Goal: Task Accomplishment & Management: Manage account settings

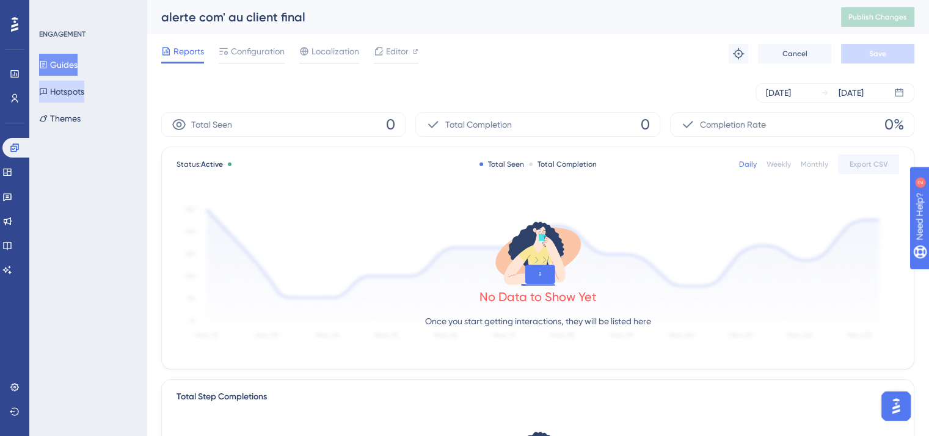
click at [56, 90] on button "Hotspots" at bounding box center [61, 92] width 45 height 22
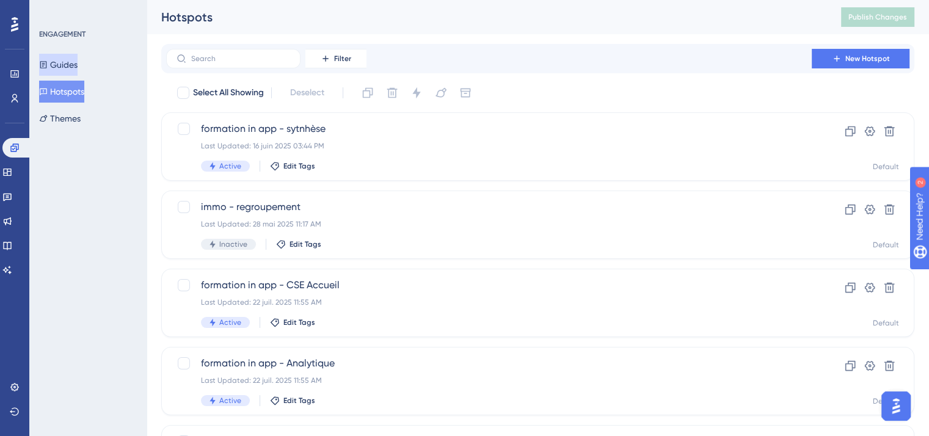
click at [61, 54] on button "Guides" at bounding box center [58, 65] width 38 height 22
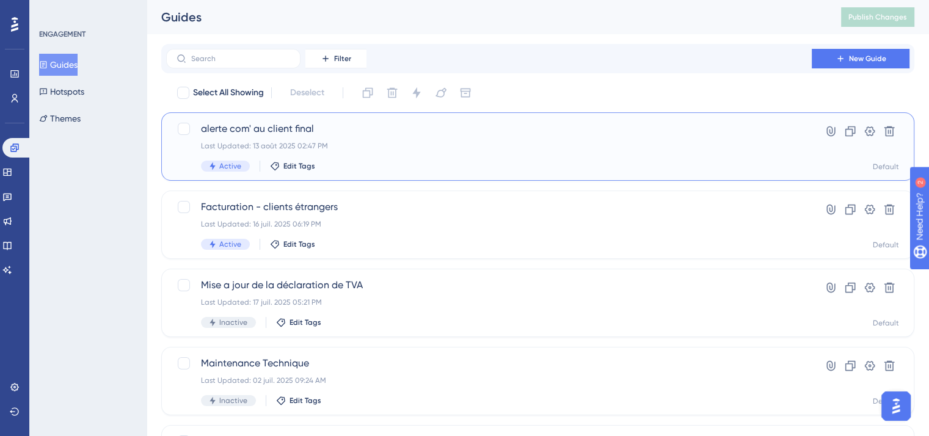
click at [376, 157] on div "alerte com' au client final Last Updated: 13 août 2025 02:47 PM Active Edit Tags" at bounding box center [489, 147] width 576 height 50
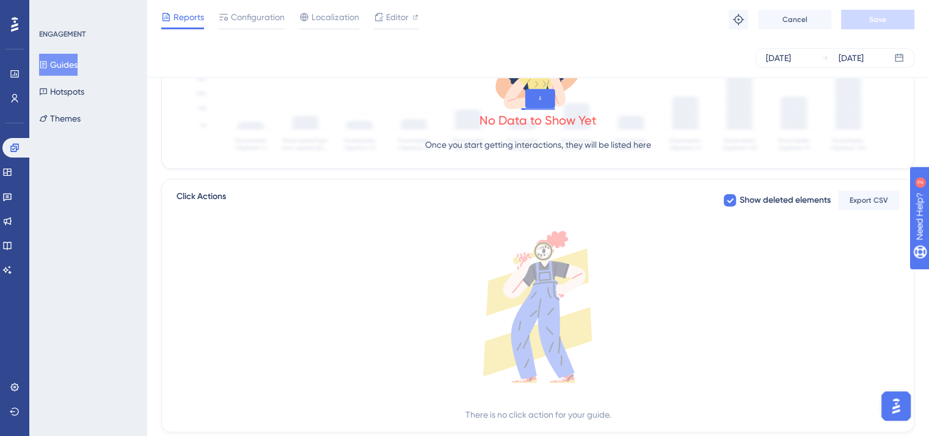
scroll to position [127, 0]
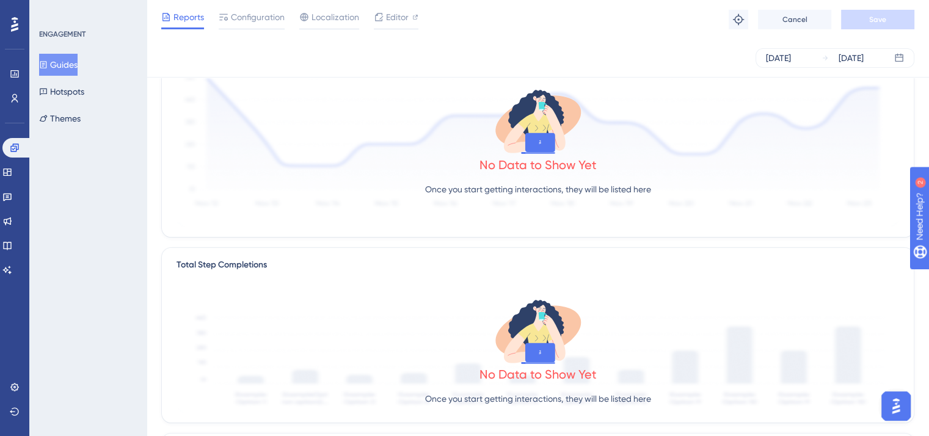
drag, startPoint x: 938, startPoint y: 313, endPoint x: 100, endPoint y: 15, distance: 889.2
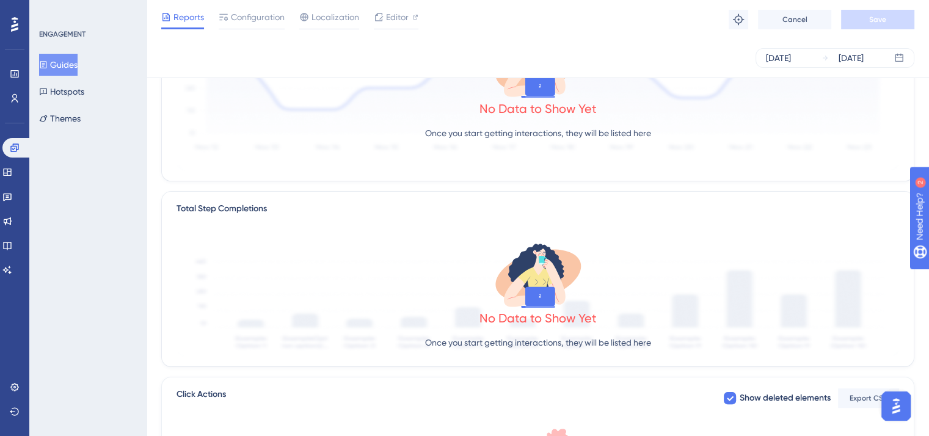
scroll to position [196, 9]
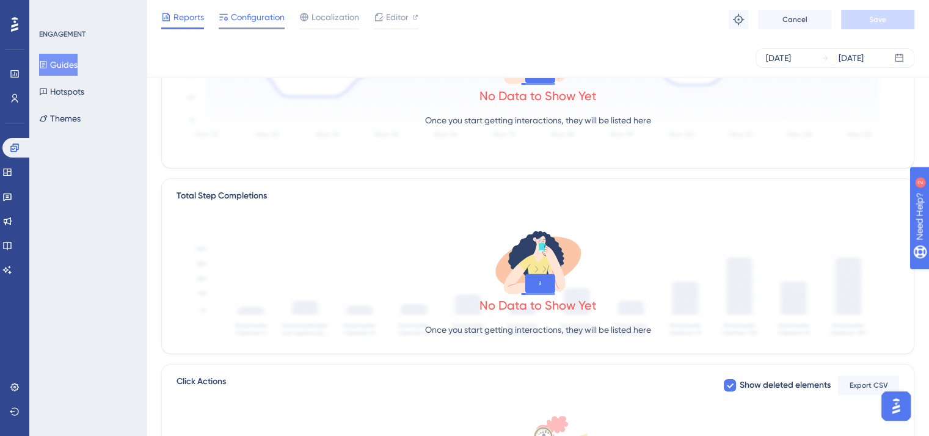
drag, startPoint x: 263, startPoint y: 34, endPoint x: 258, endPoint y: 27, distance: 8.3
click at [258, 27] on div "Reports Configuration Localization Editor Troubleshoot Cancel Save" at bounding box center [538, 19] width 783 height 39
click at [258, 27] on div at bounding box center [252, 28] width 66 height 2
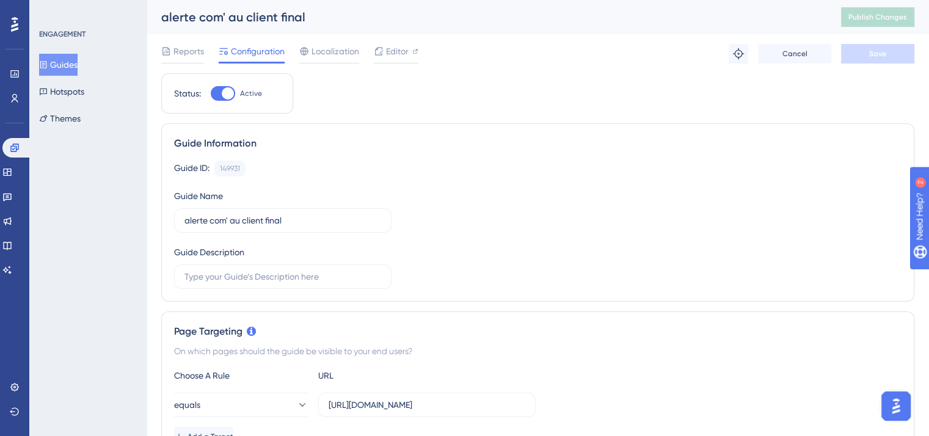
scroll to position [381, 0]
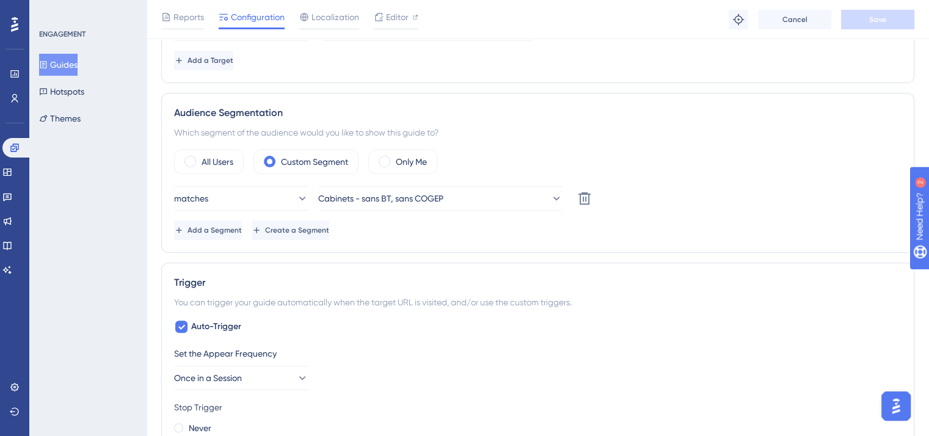
click at [109, 164] on div "ENGAGEMENT Guides Hotspots Themes" at bounding box center [87, 218] width 117 height 436
click at [256, 384] on button "Once in a Session" at bounding box center [241, 378] width 134 height 24
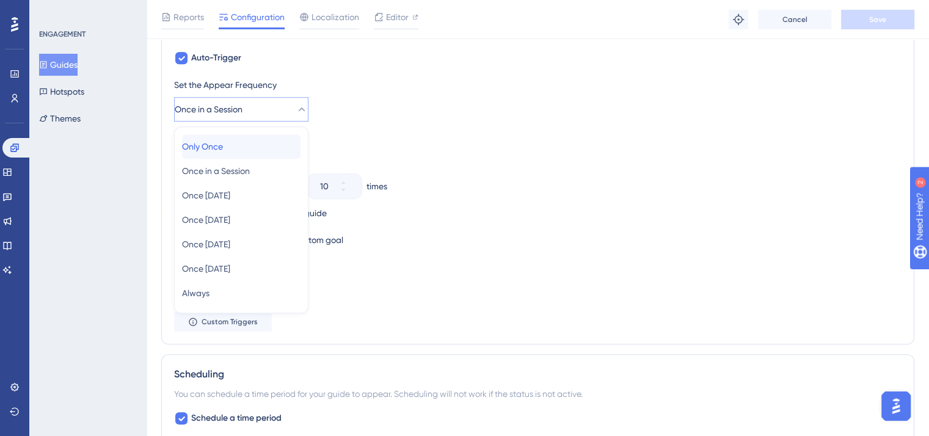
click at [216, 155] on div "Only Once Only Once" at bounding box center [241, 146] width 119 height 24
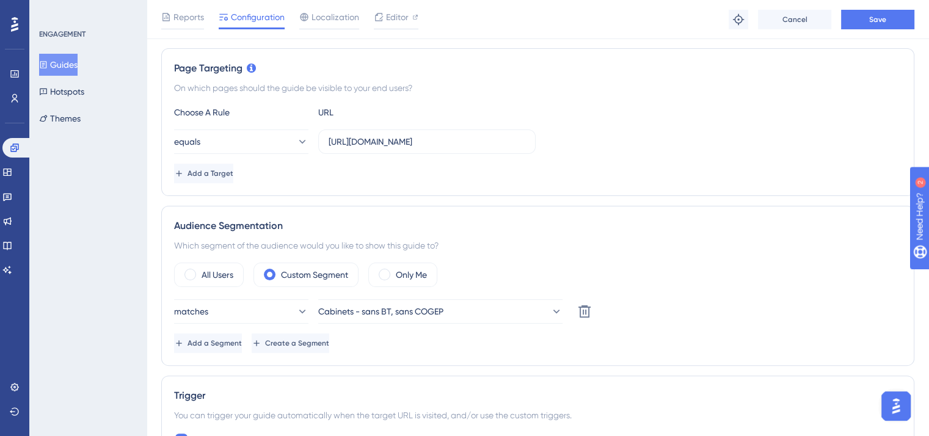
scroll to position [0, 0]
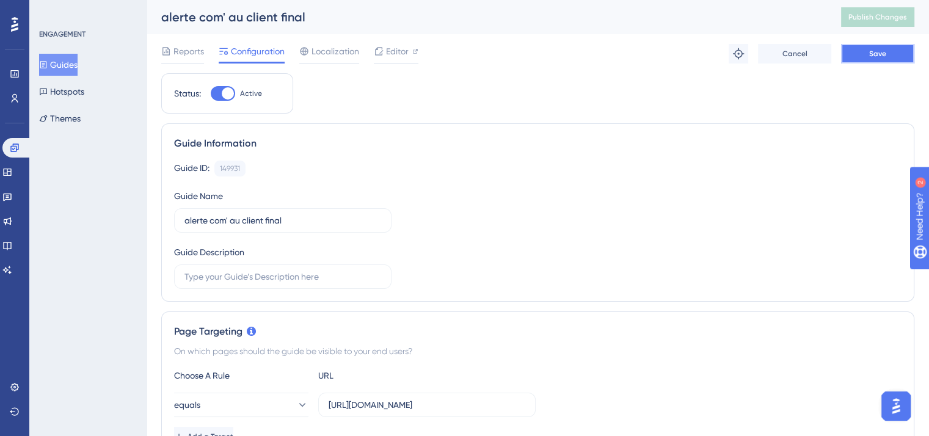
click at [865, 53] on button "Save" at bounding box center [877, 54] width 73 height 20
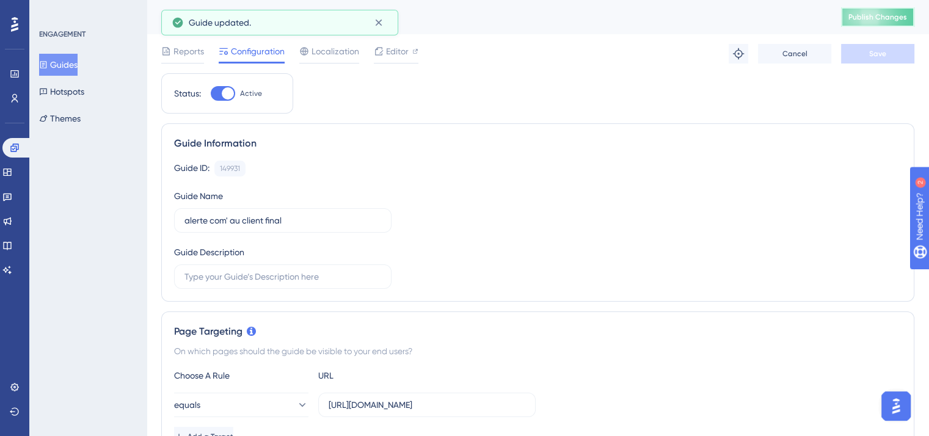
click at [868, 10] on button "Publish Changes" at bounding box center [877, 17] width 73 height 20
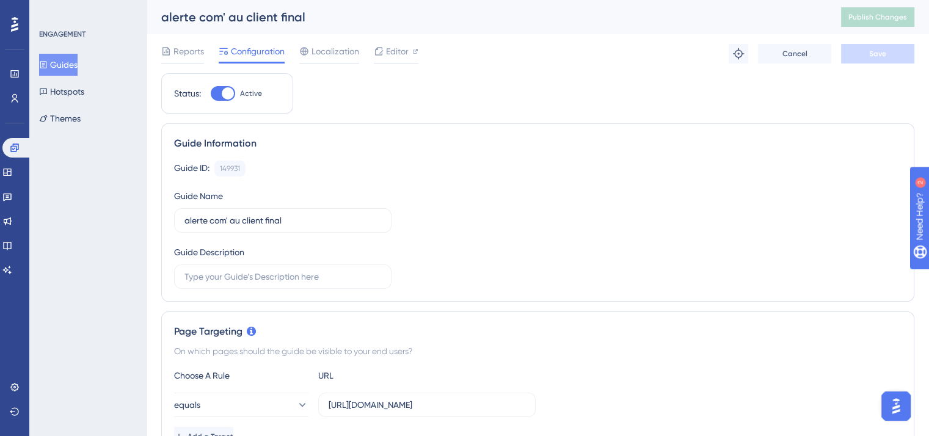
click at [193, 64] on div "Reports Configuration Localization Editor Troubleshoot Cancel Save" at bounding box center [537, 53] width 753 height 39
click at [189, 57] on span "Reports" at bounding box center [189, 51] width 31 height 15
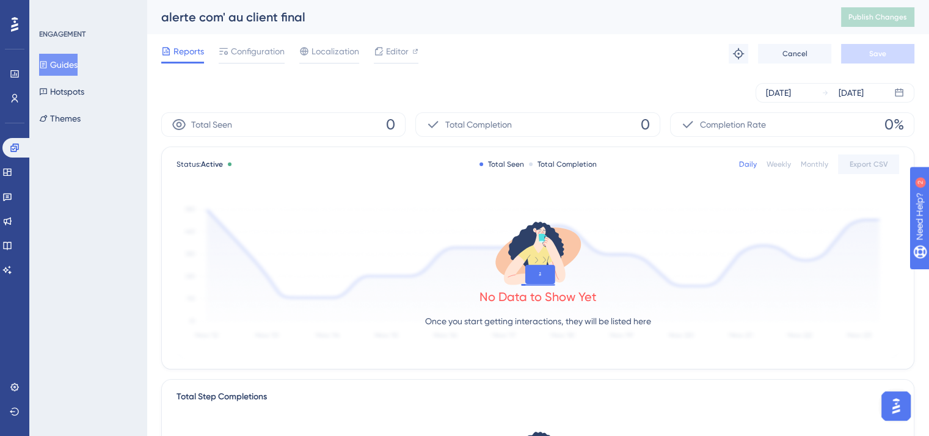
scroll to position [381, 0]
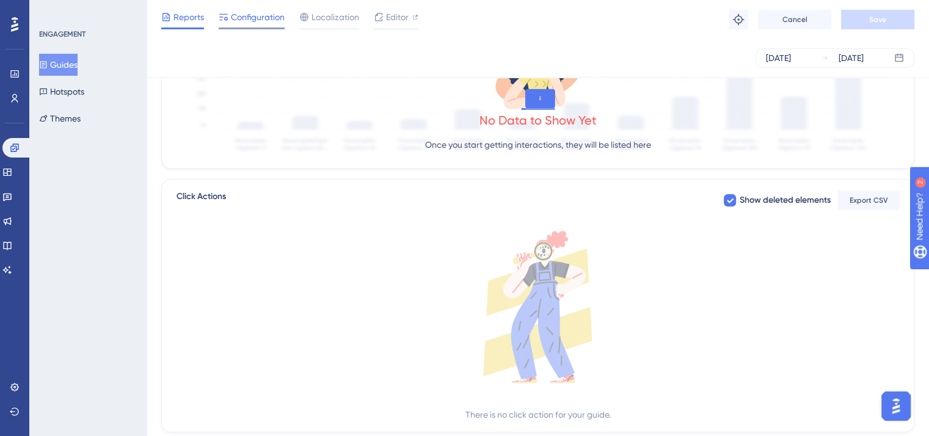
click at [273, 29] on div at bounding box center [252, 28] width 66 height 2
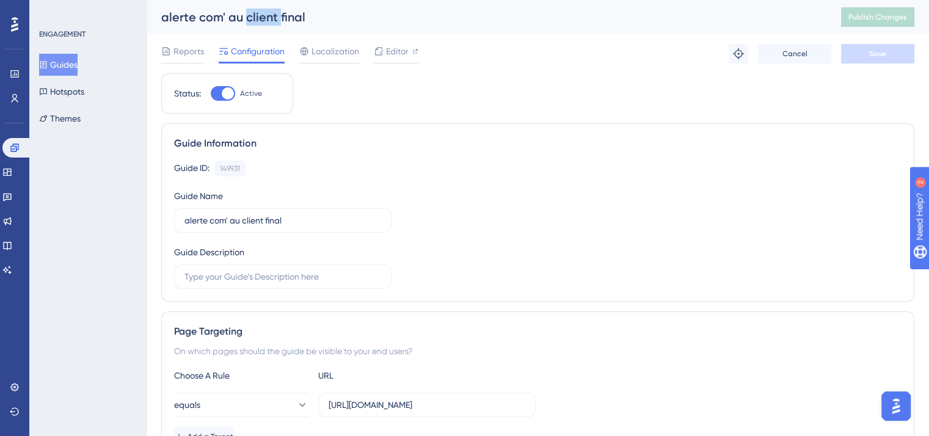
click at [273, 29] on div "alerte com' au client final Publish Changes" at bounding box center [538, 17] width 783 height 34
click at [18, 101] on icon at bounding box center [15, 98] width 10 height 10
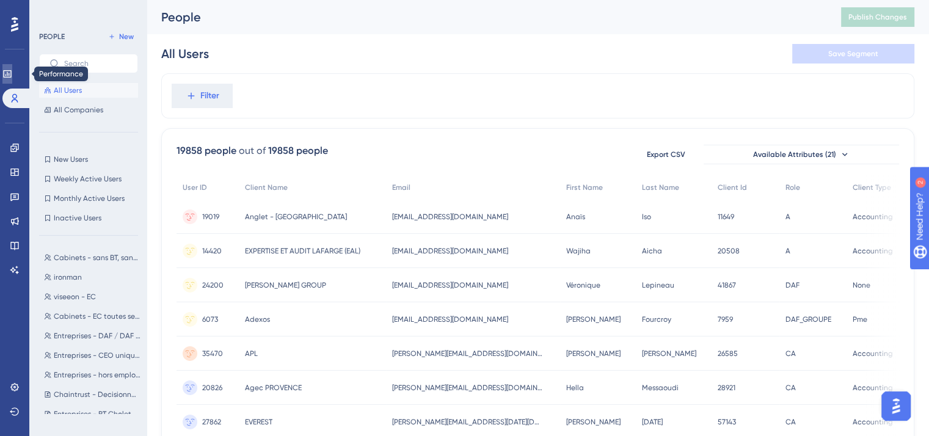
click at [11, 70] on icon at bounding box center [7, 73] width 8 height 7
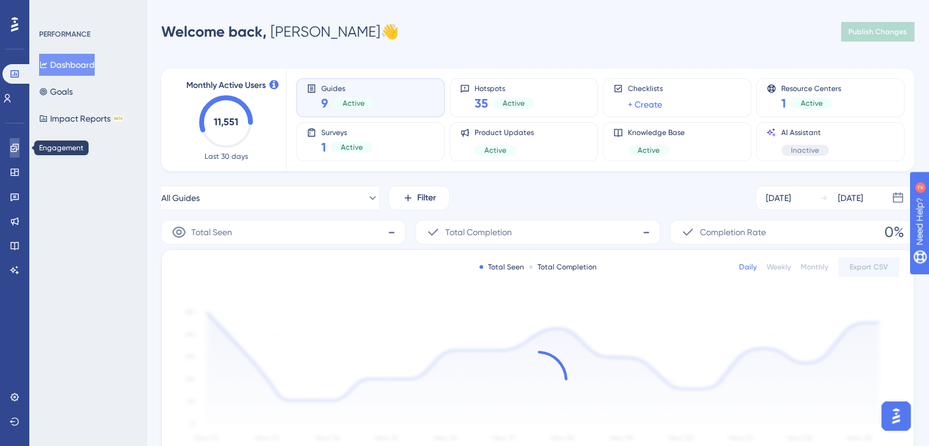
click at [16, 147] on icon at bounding box center [14, 148] width 8 height 8
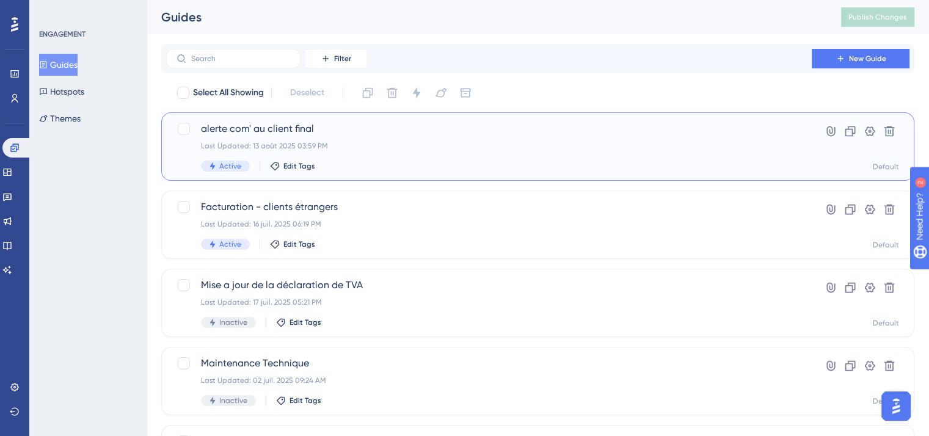
click at [383, 129] on span "alerte com' au client final" at bounding box center [489, 129] width 576 height 15
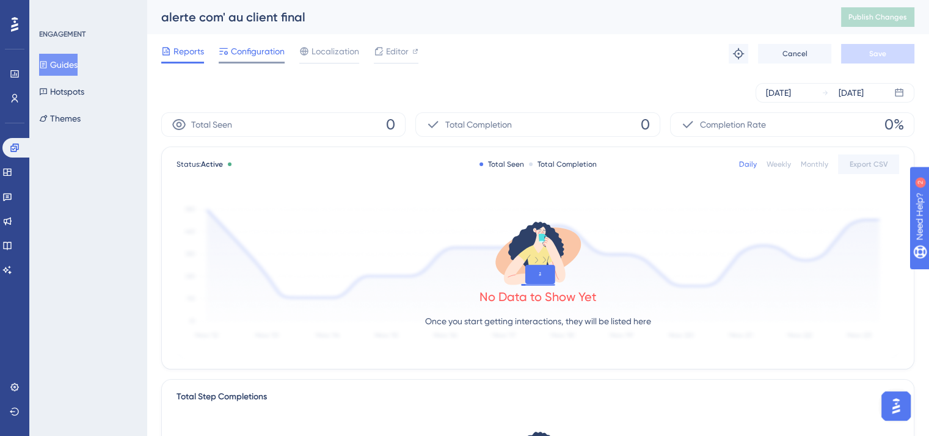
click at [259, 45] on span "Configuration" at bounding box center [258, 51] width 54 height 15
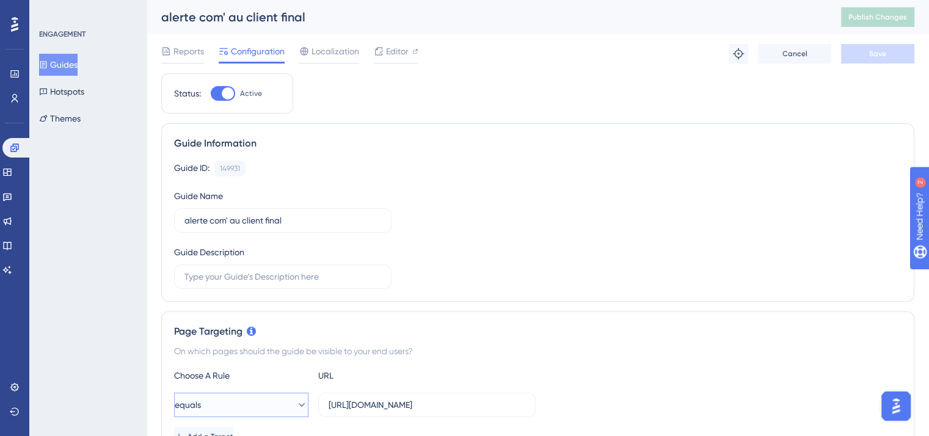
click at [262, 398] on button "equals" at bounding box center [241, 405] width 134 height 24
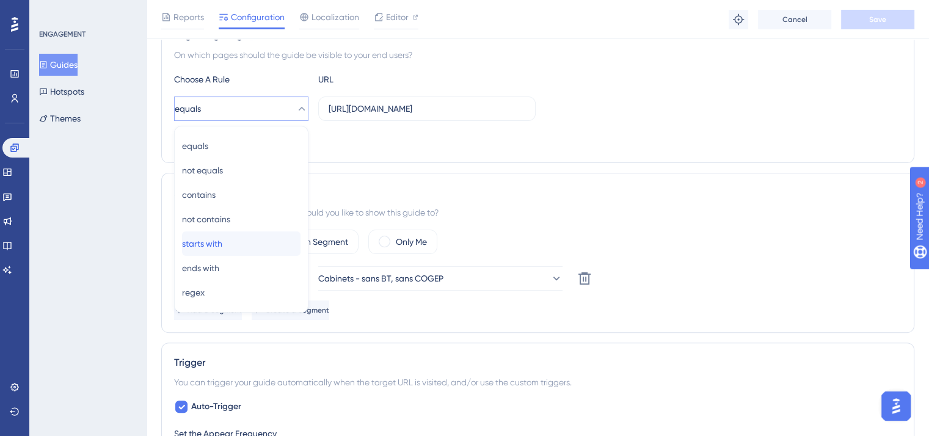
click at [214, 238] on span "starts with" at bounding box center [202, 243] width 40 height 15
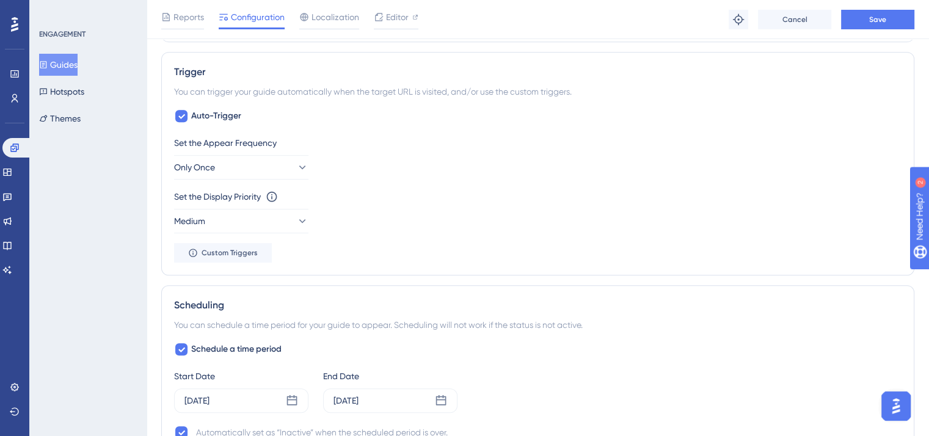
scroll to position [560, 0]
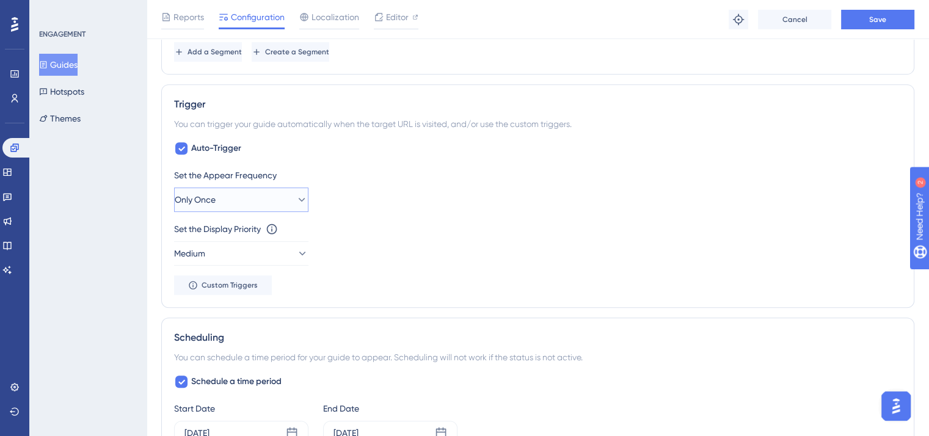
click at [218, 208] on button "Only Once" at bounding box center [241, 200] width 134 height 24
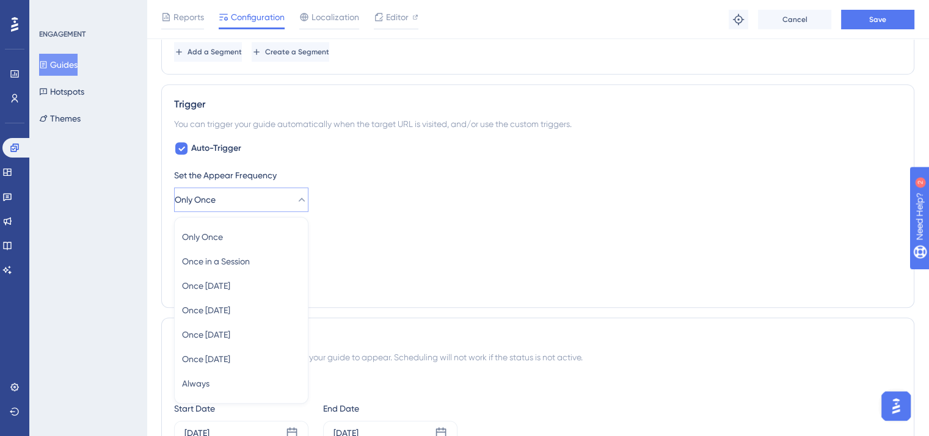
scroll to position [650, 0]
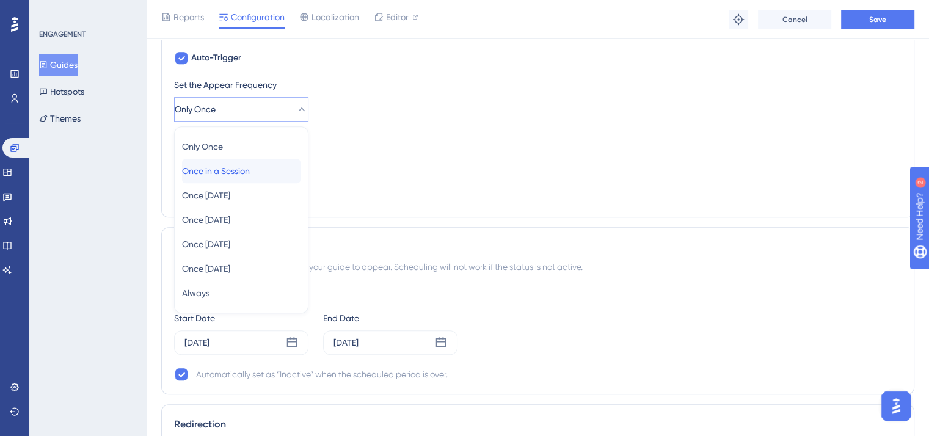
click at [232, 172] on span "Once in a Session" at bounding box center [216, 171] width 68 height 15
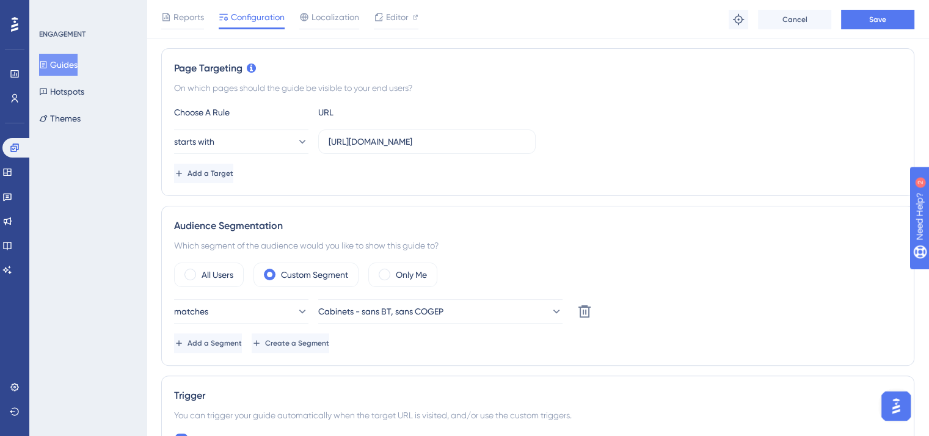
scroll to position [13, 0]
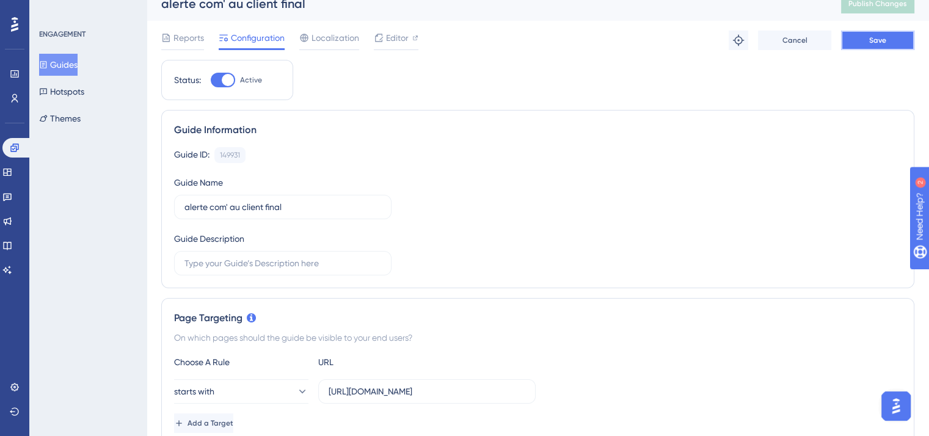
click at [859, 35] on button "Save" at bounding box center [877, 41] width 73 height 20
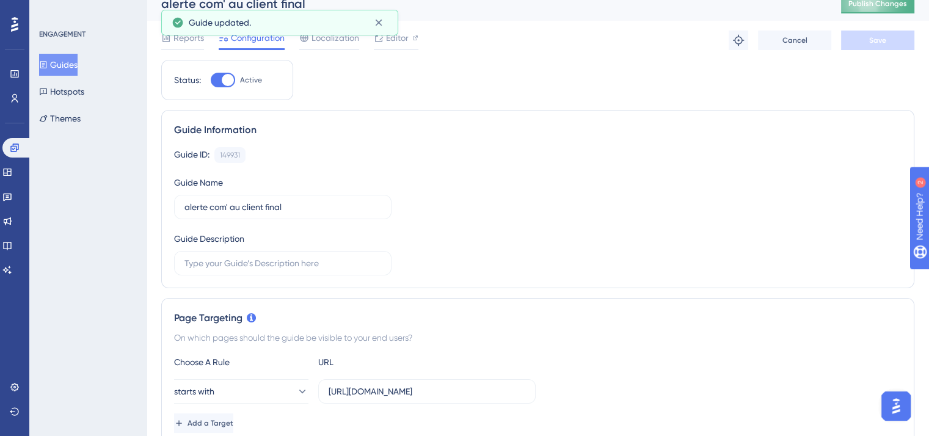
click at [895, 7] on span "Publish Changes" at bounding box center [878, 4] width 59 height 10
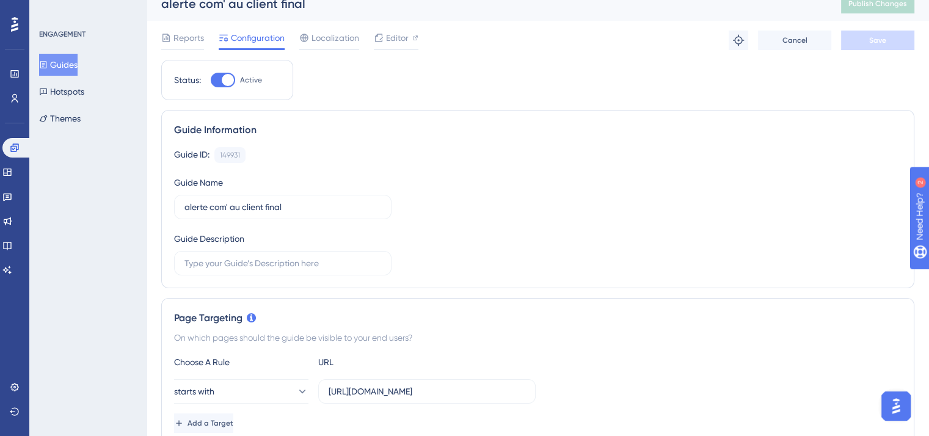
click at [61, 58] on button "Guides" at bounding box center [58, 65] width 38 height 22
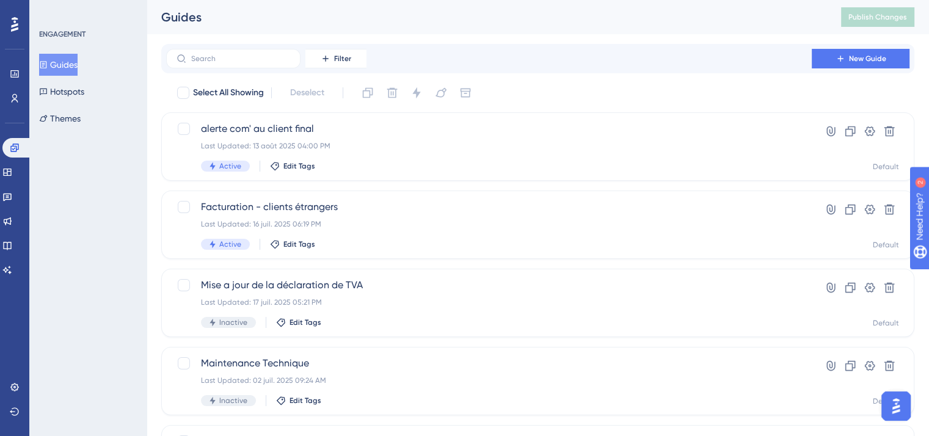
click at [61, 58] on button "Guides" at bounding box center [58, 65] width 38 height 22
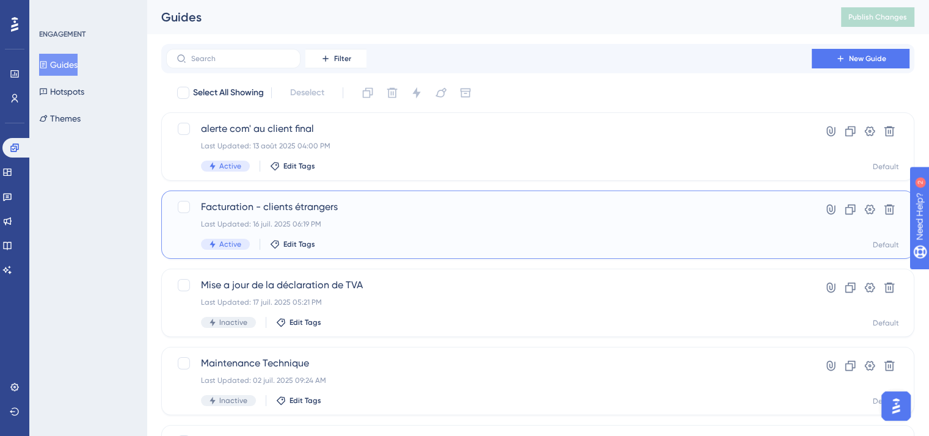
click at [682, 223] on div "Last Updated: 16 juil. 2025 06:19 PM" at bounding box center [489, 224] width 576 height 10
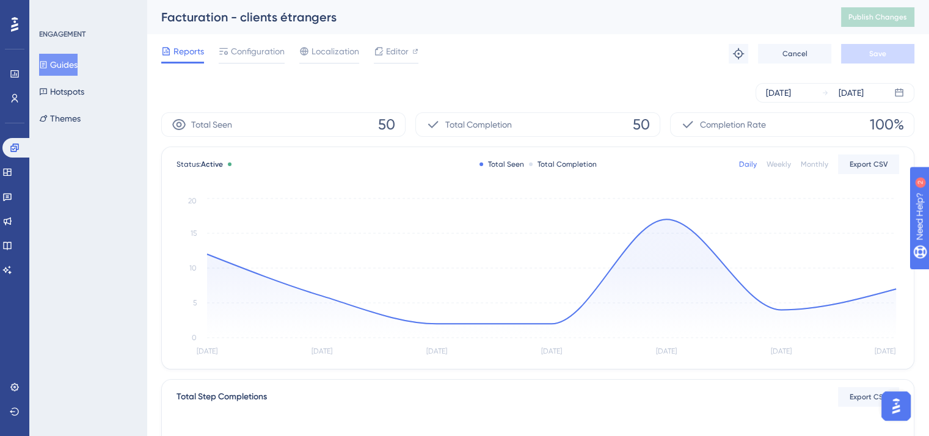
click at [58, 63] on button "Guides" at bounding box center [58, 65] width 38 height 22
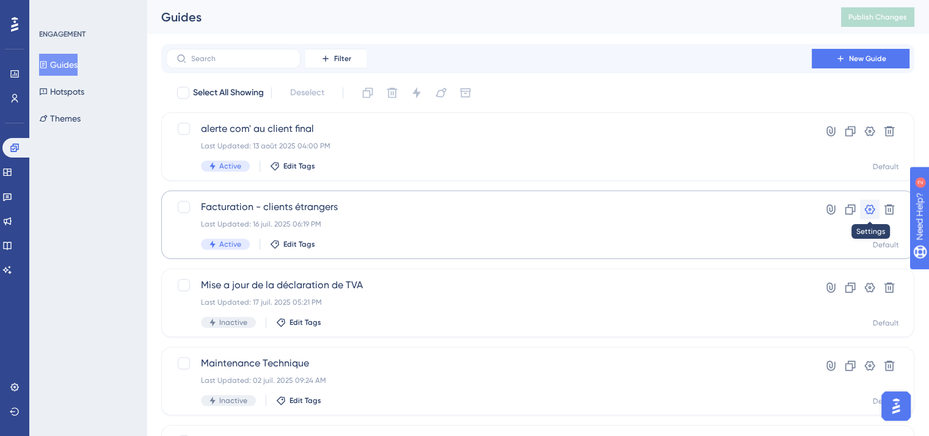
click at [874, 208] on icon at bounding box center [870, 210] width 10 height 10
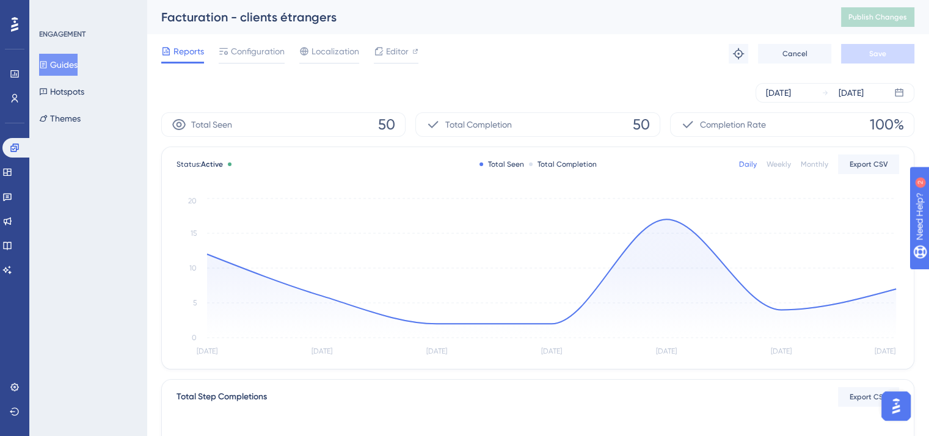
click at [48, 60] on icon at bounding box center [43, 64] width 9 height 9
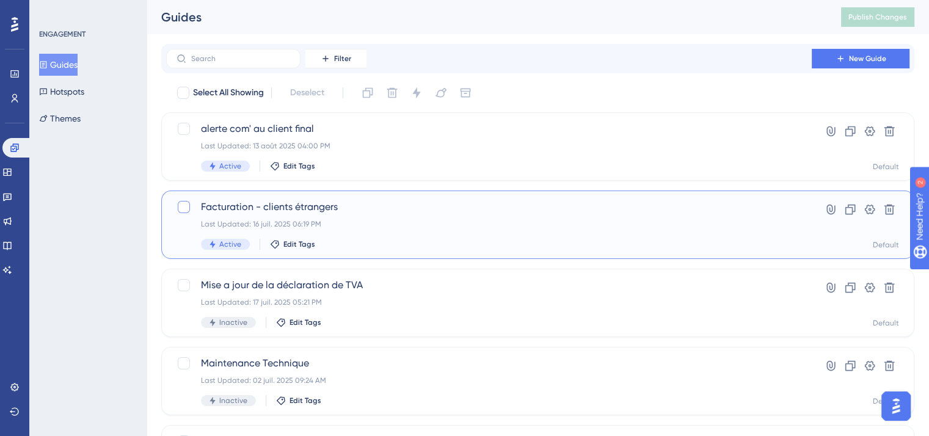
click at [181, 213] on div at bounding box center [184, 207] width 15 height 15
checkbox input "true"
click at [420, 91] on icon at bounding box center [417, 93] width 12 height 12
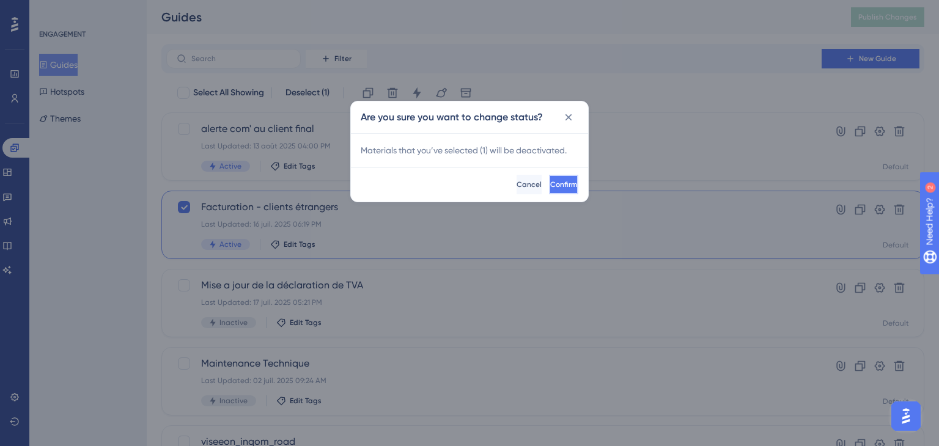
click at [554, 186] on span "Confirm" at bounding box center [563, 185] width 27 height 10
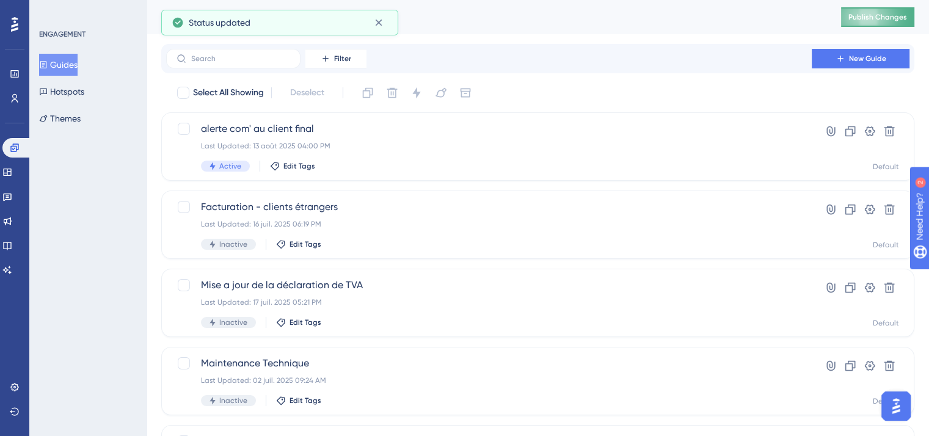
click at [875, 23] on button "Publish Changes" at bounding box center [877, 17] width 73 height 20
